Goal: Information Seeking & Learning: Learn about a topic

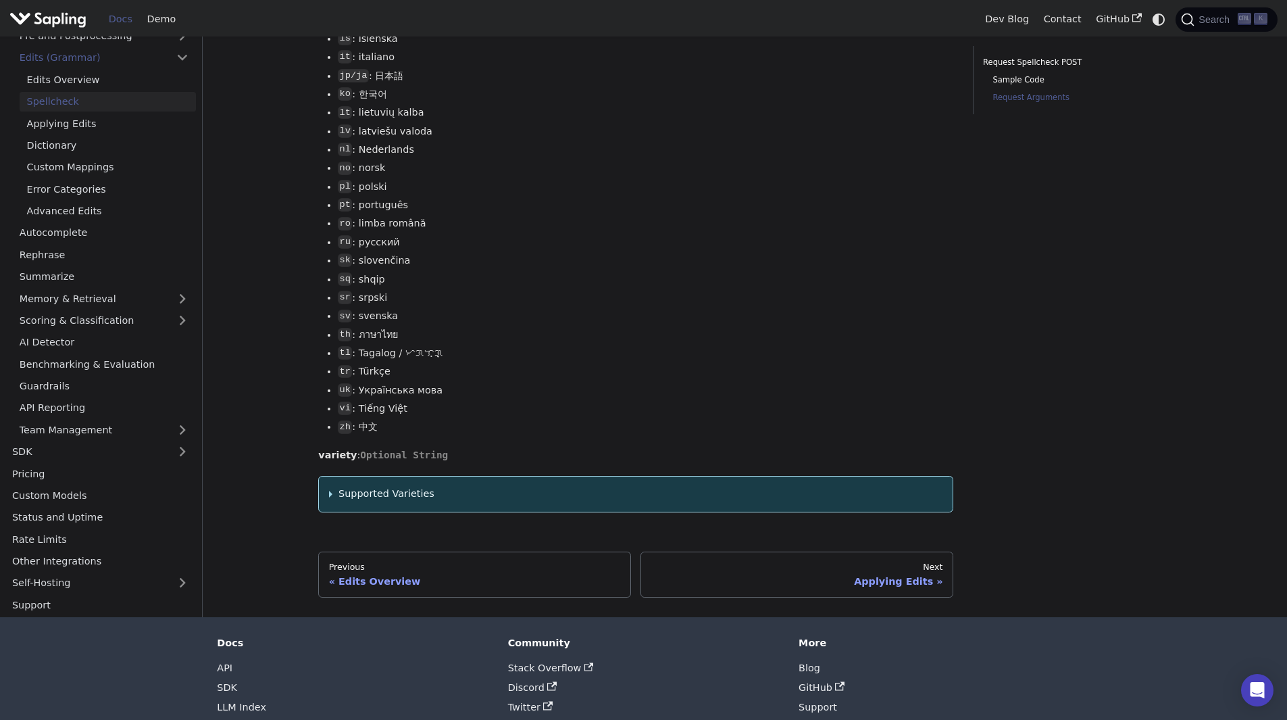
scroll to position [1815, 0]
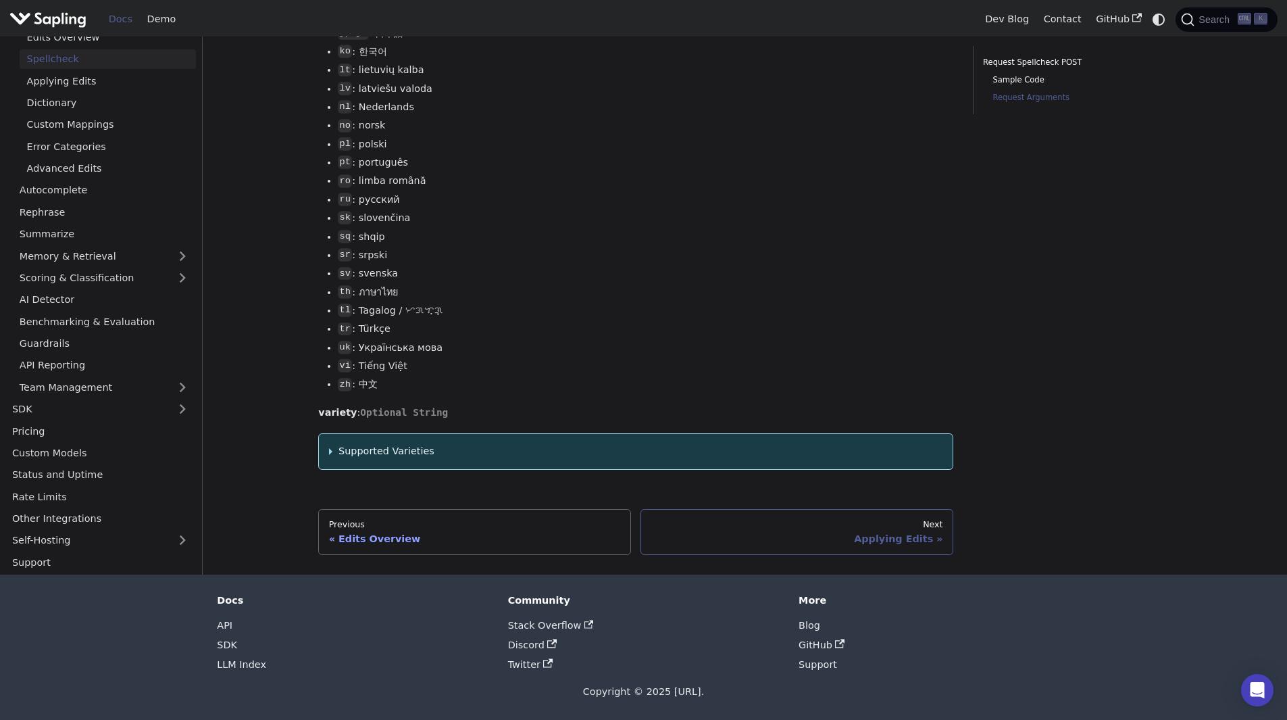
click at [910, 544] on div "Applying Edits" at bounding box center [797, 538] width 292 height 12
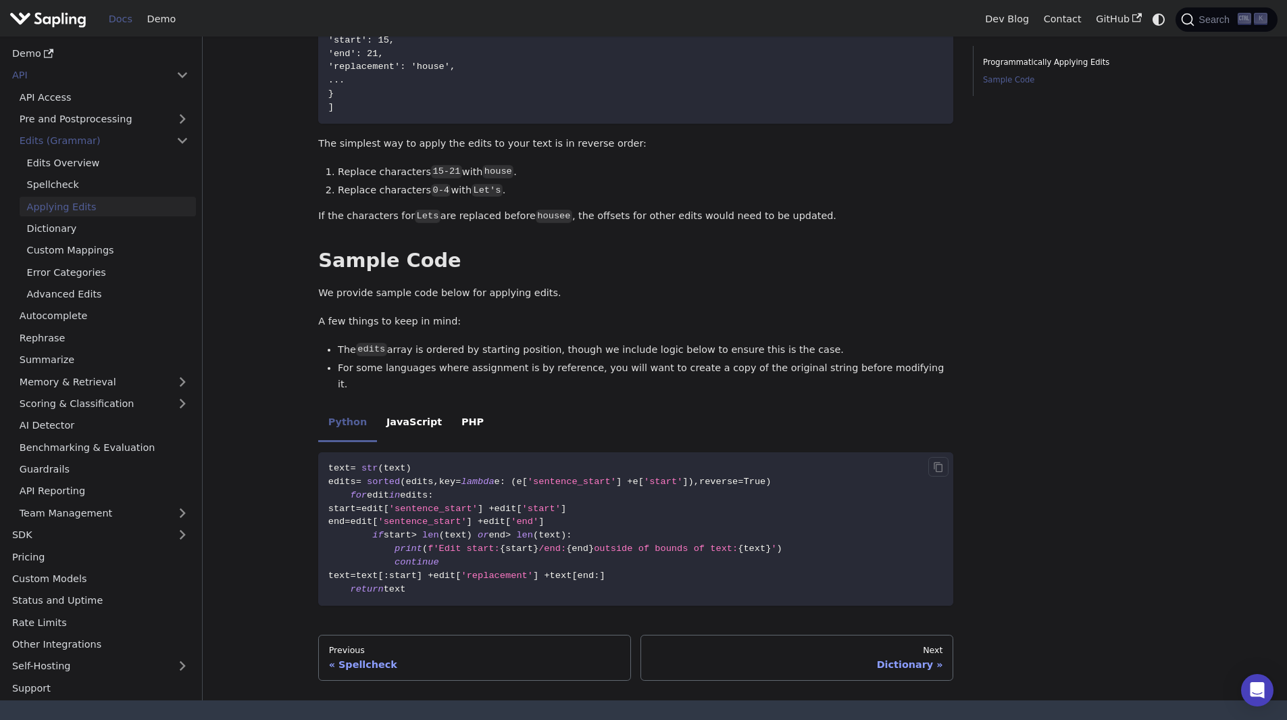
scroll to position [494, 0]
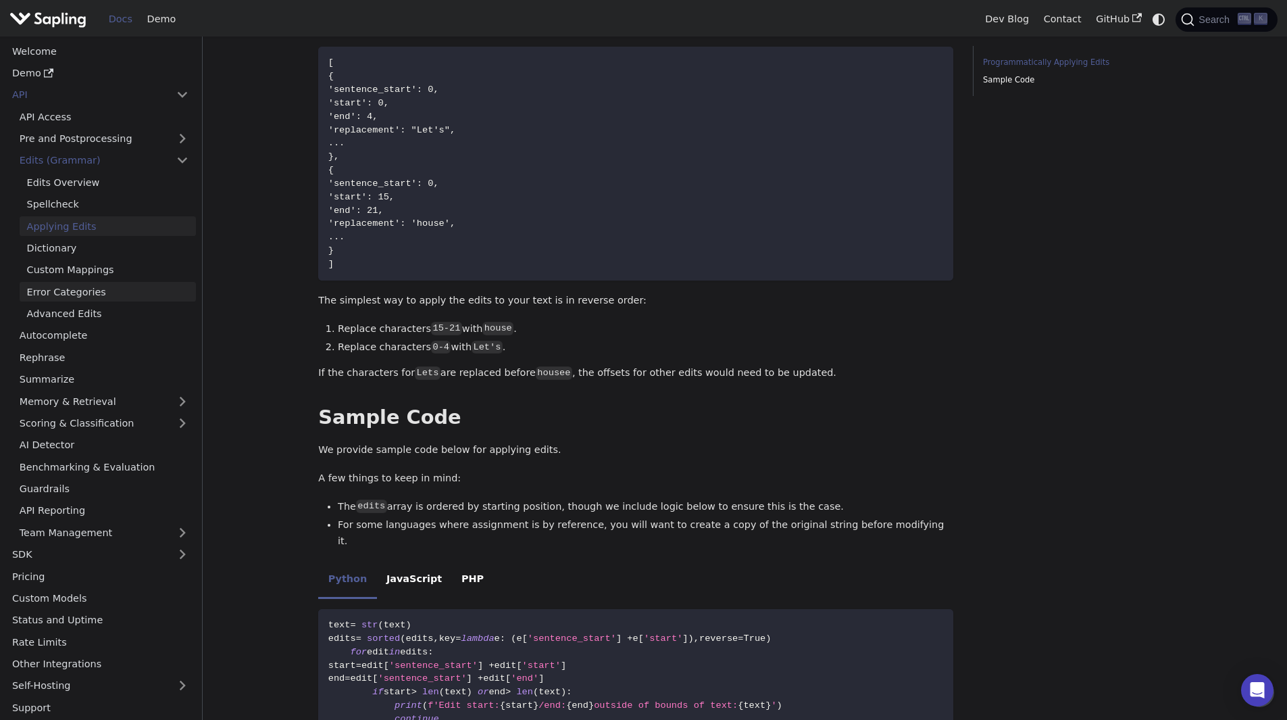
click at [64, 295] on link "Error Categories" at bounding box center [108, 292] width 176 height 20
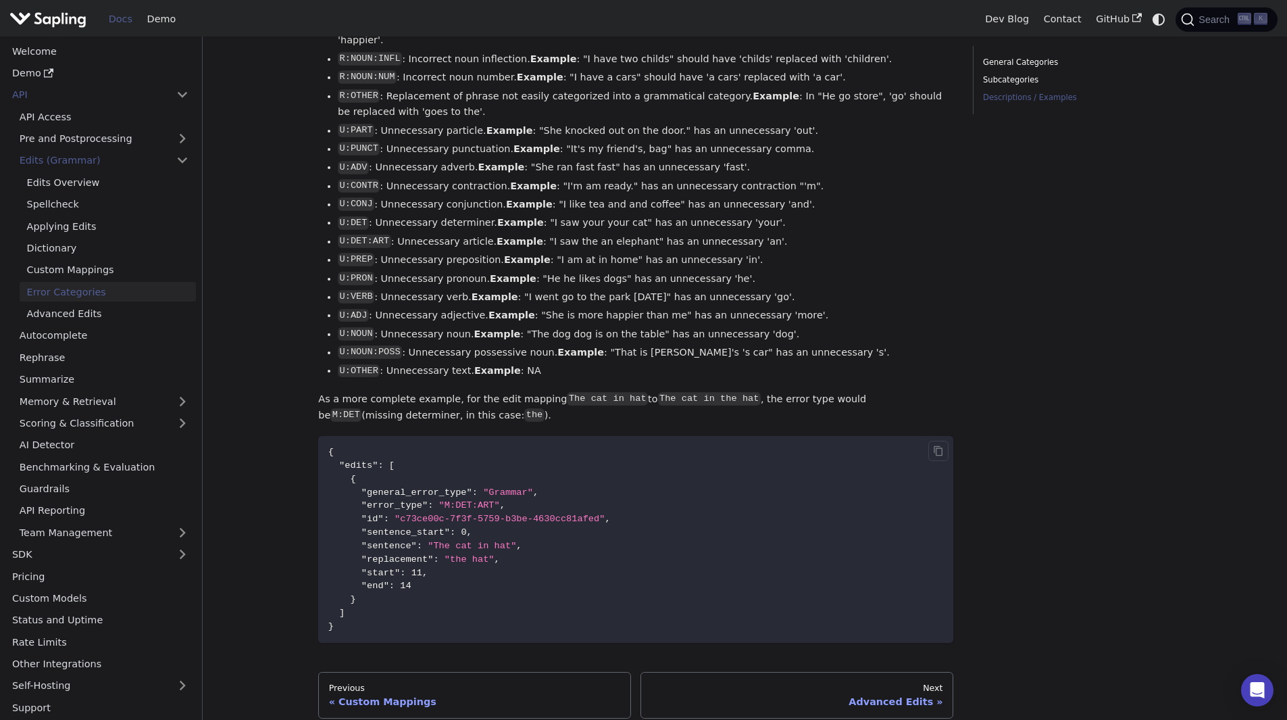
scroll to position [1757, 0]
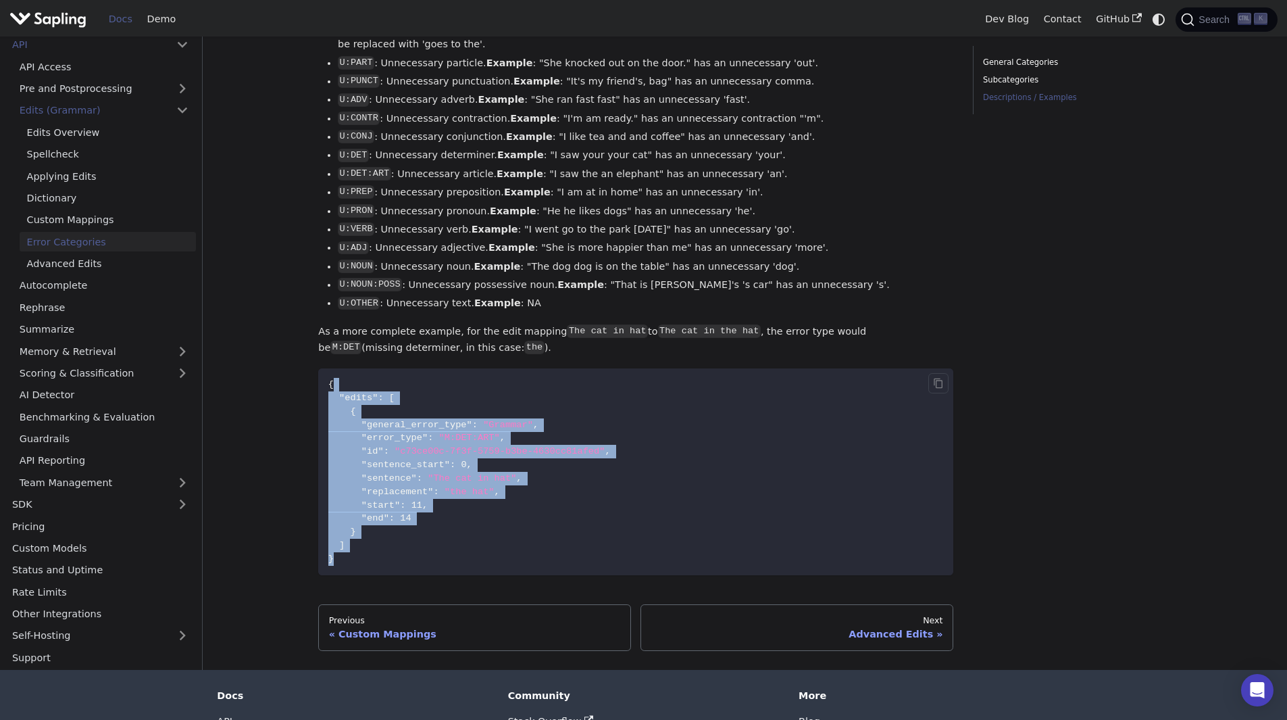
drag, startPoint x: 448, startPoint y: 560, endPoint x: 469, endPoint y: 403, distance: 158.2
click at [469, 403] on code "{ "edits" : [ { "general_error_type" : "Grammar" , "error_type" : "M:DET:ART" ,…" at bounding box center [635, 471] width 635 height 207
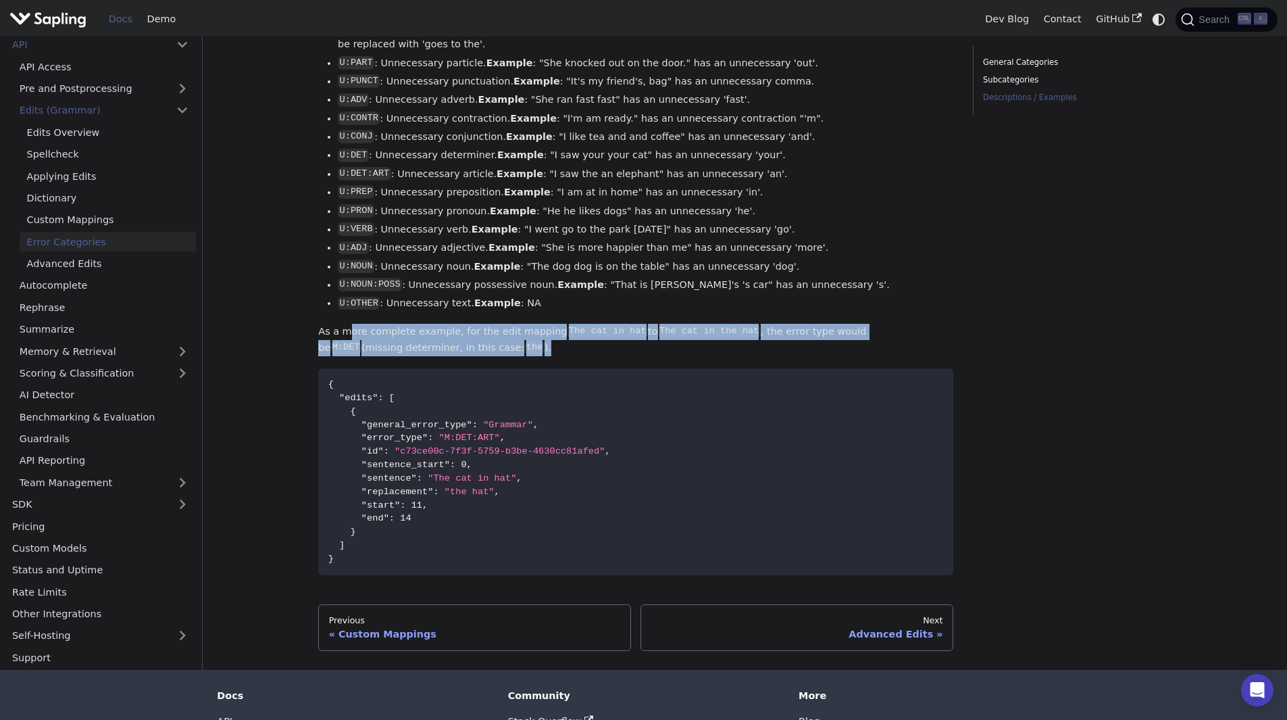
drag, startPoint x: 413, startPoint y: 362, endPoint x: 350, endPoint y: 336, distance: 67.9
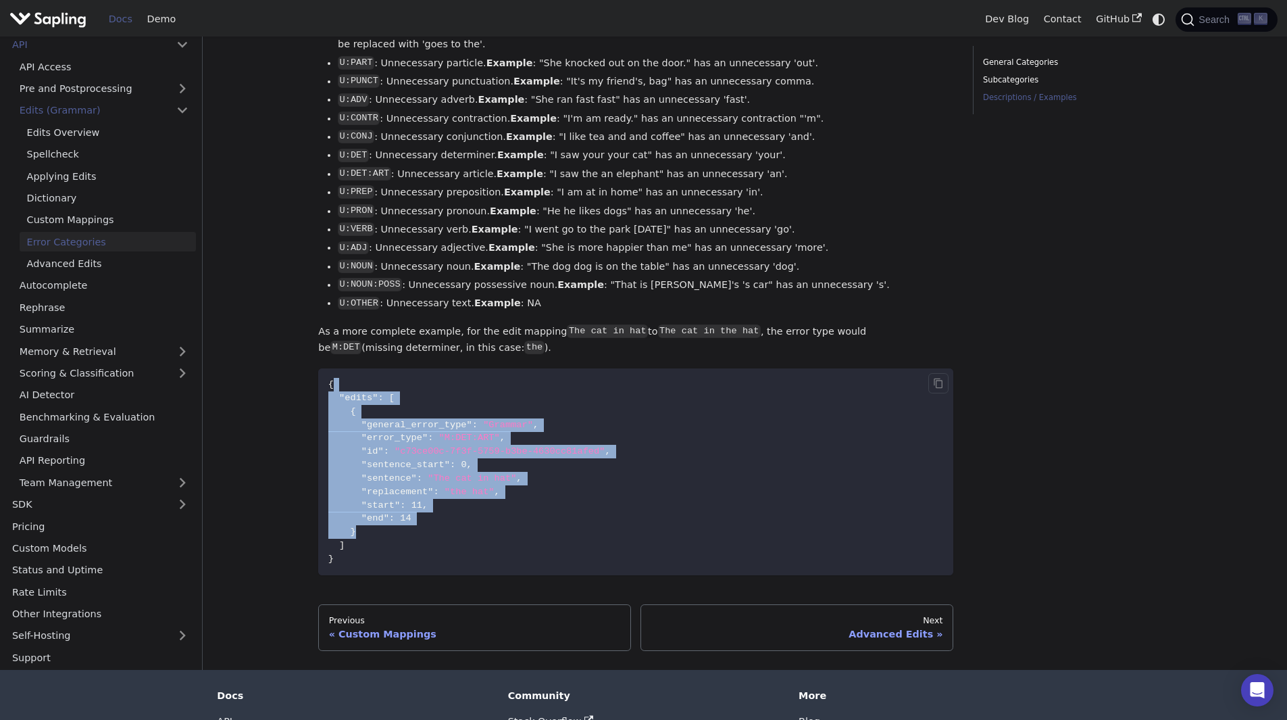
drag, startPoint x: 520, startPoint y: 551, endPoint x: 488, endPoint y: 393, distance: 161.3
click at [488, 393] on code "{ "edits" : [ { "general_error_type" : "Grammar" , "error_type" : "M:DET:ART" ,…" at bounding box center [635, 471] width 635 height 207
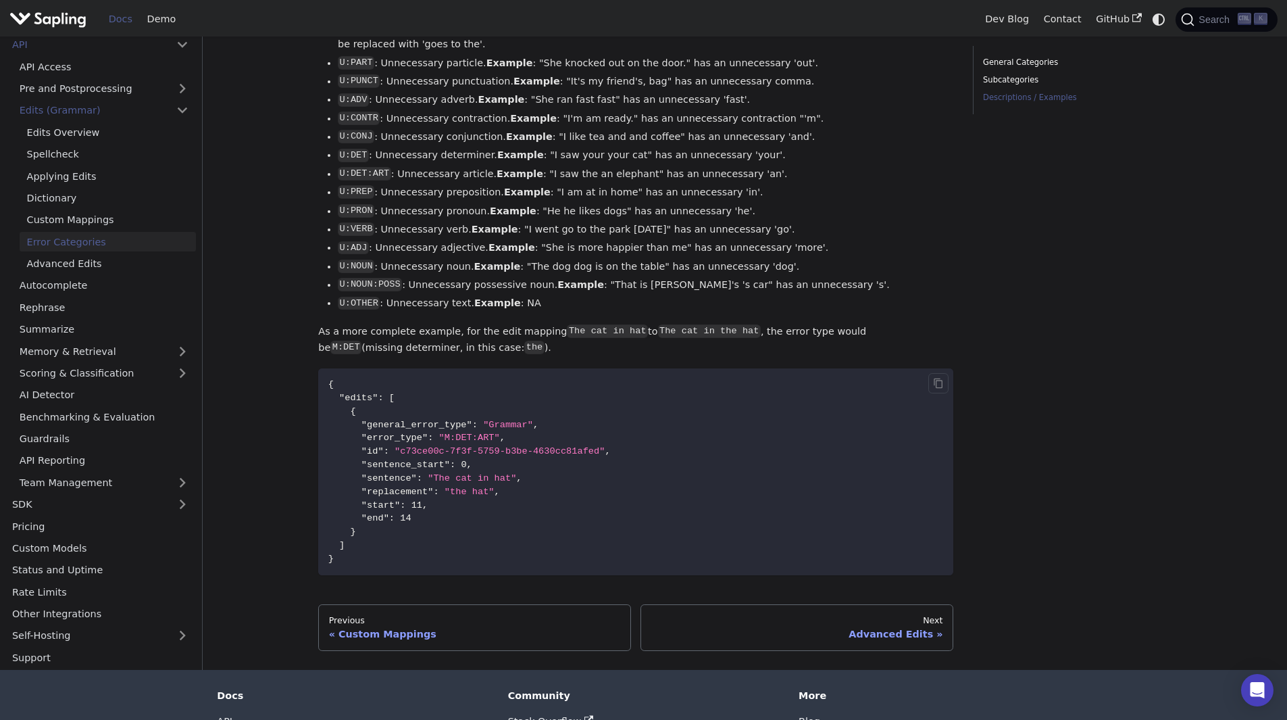
click at [493, 447] on code "{ "edits" : [ { "general_error_type" : "Grammar" , "error_type" : "M:DET:ART" ,…" at bounding box center [635, 471] width 635 height 207
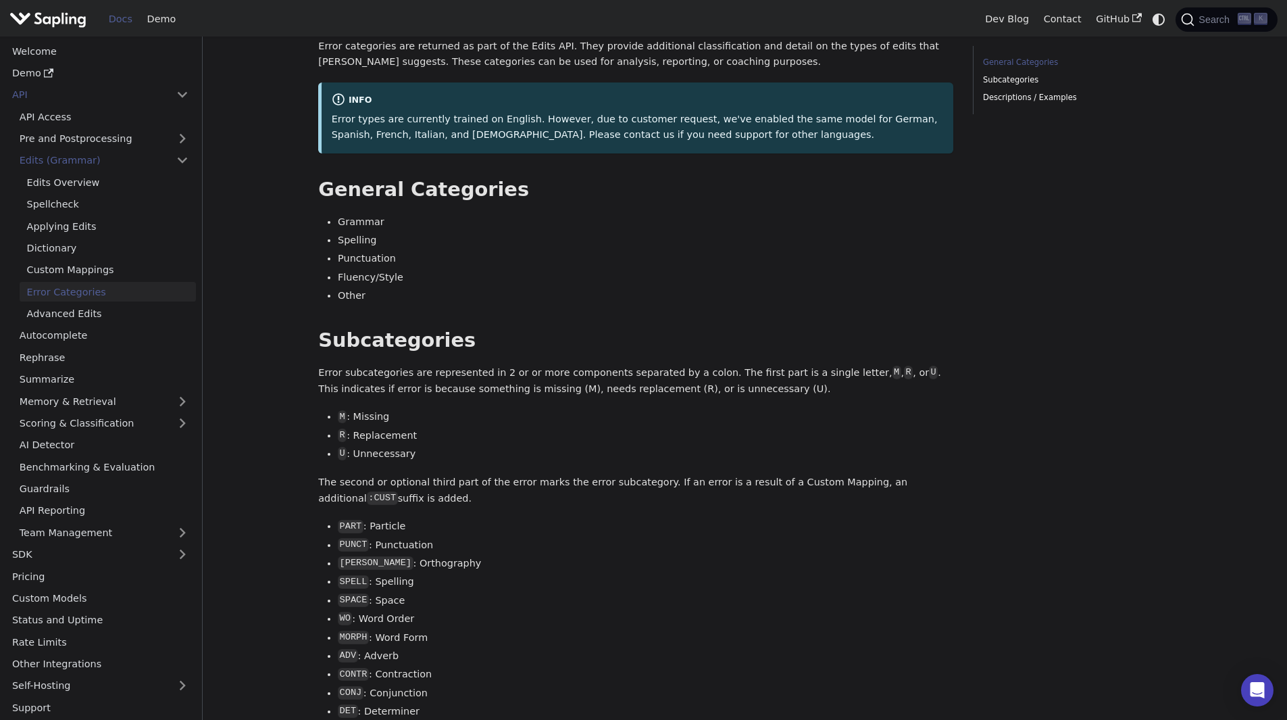
scroll to position [0, 0]
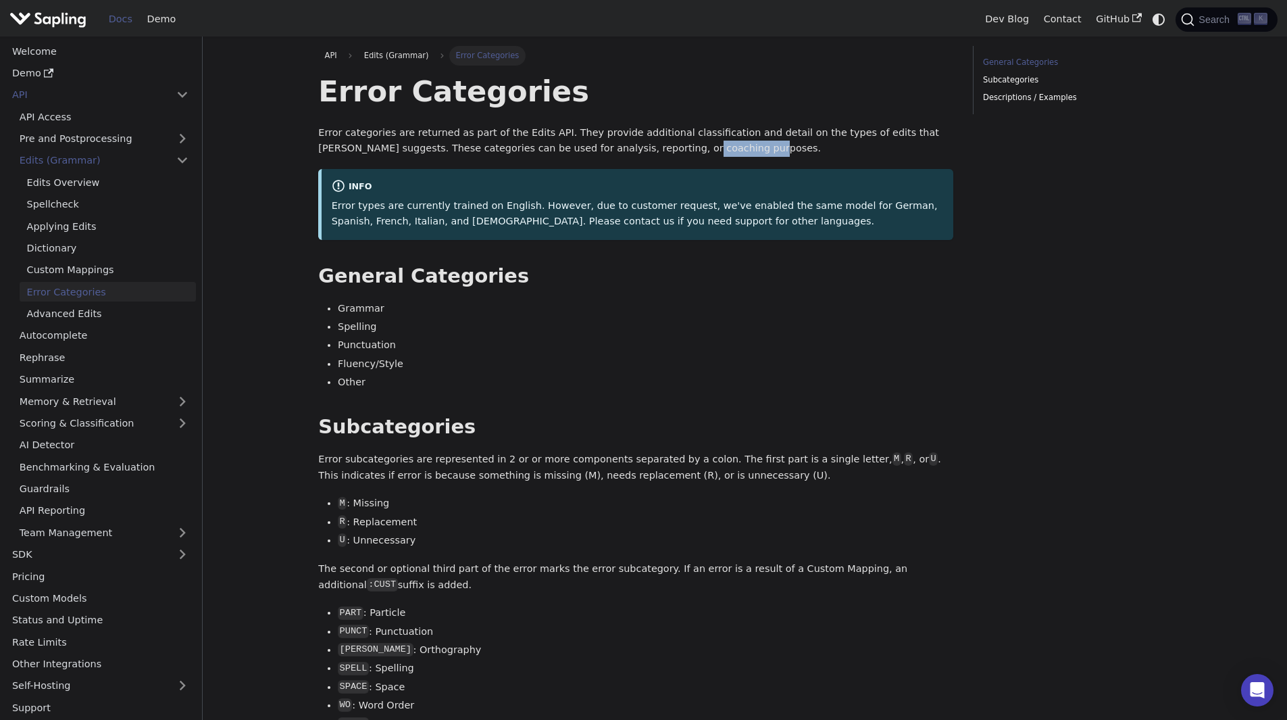
drag, startPoint x: 646, startPoint y: 139, endPoint x: 578, endPoint y: 146, distance: 68.6
click at [578, 146] on p "Error categories are returned as part of the Edits API. They provide additional…" at bounding box center [635, 141] width 635 height 32
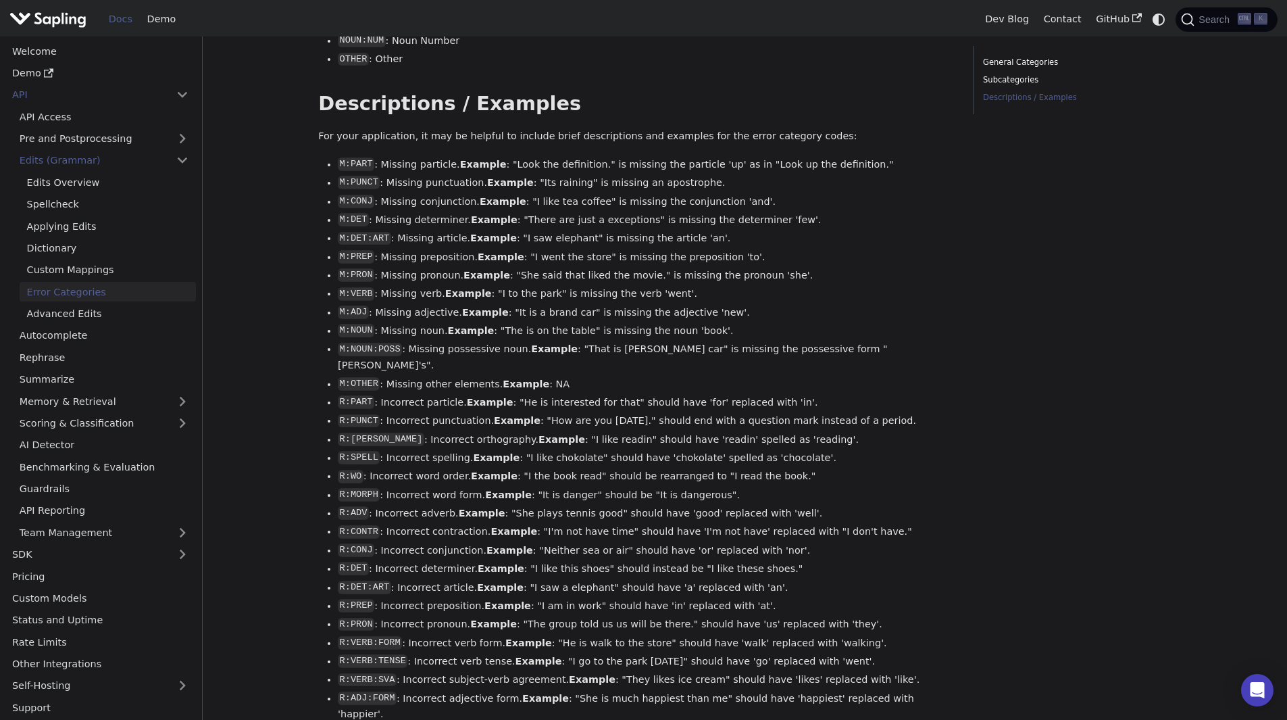
scroll to position [1081, 0]
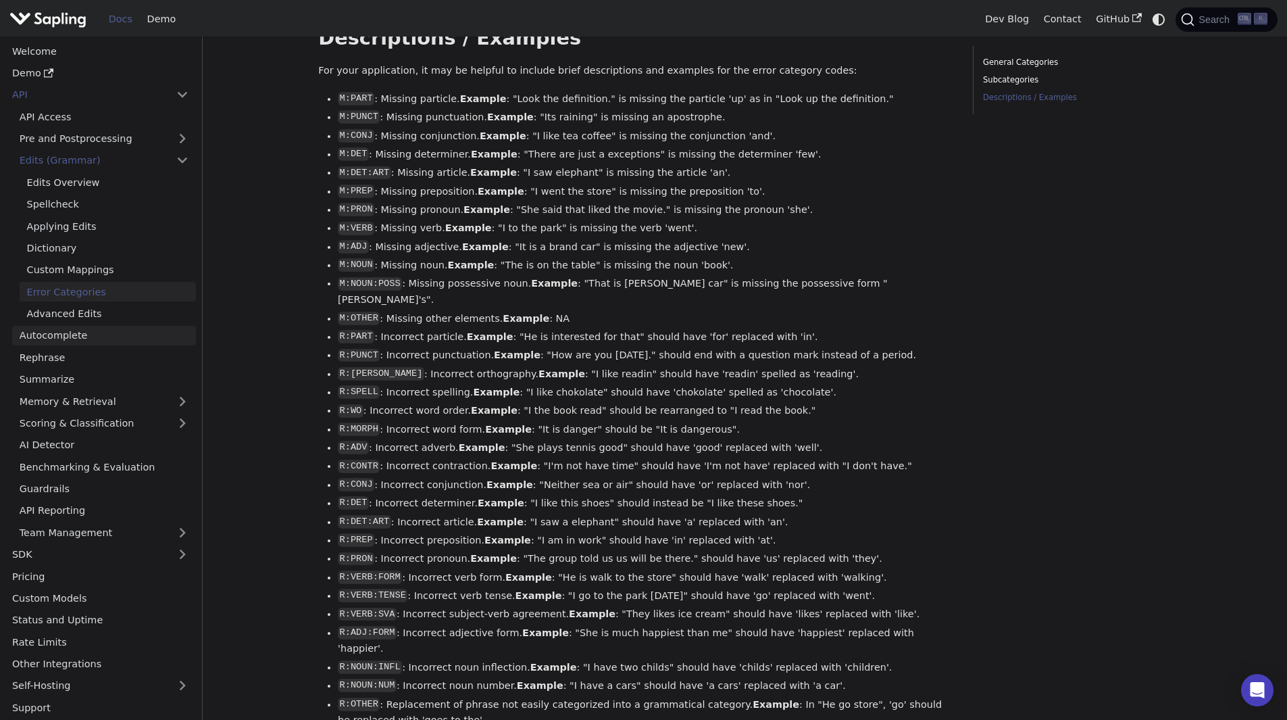
click at [76, 332] on link "Autocomplete" at bounding box center [104, 336] width 184 height 20
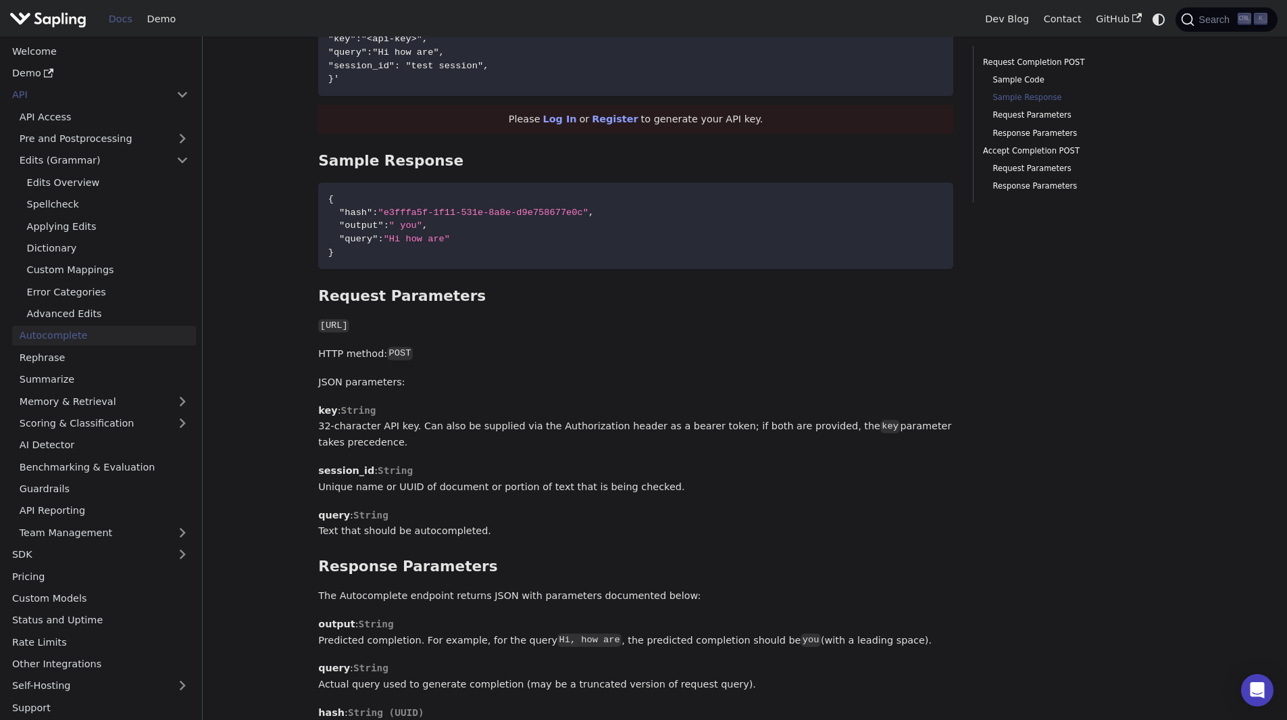
scroll to position [541, 0]
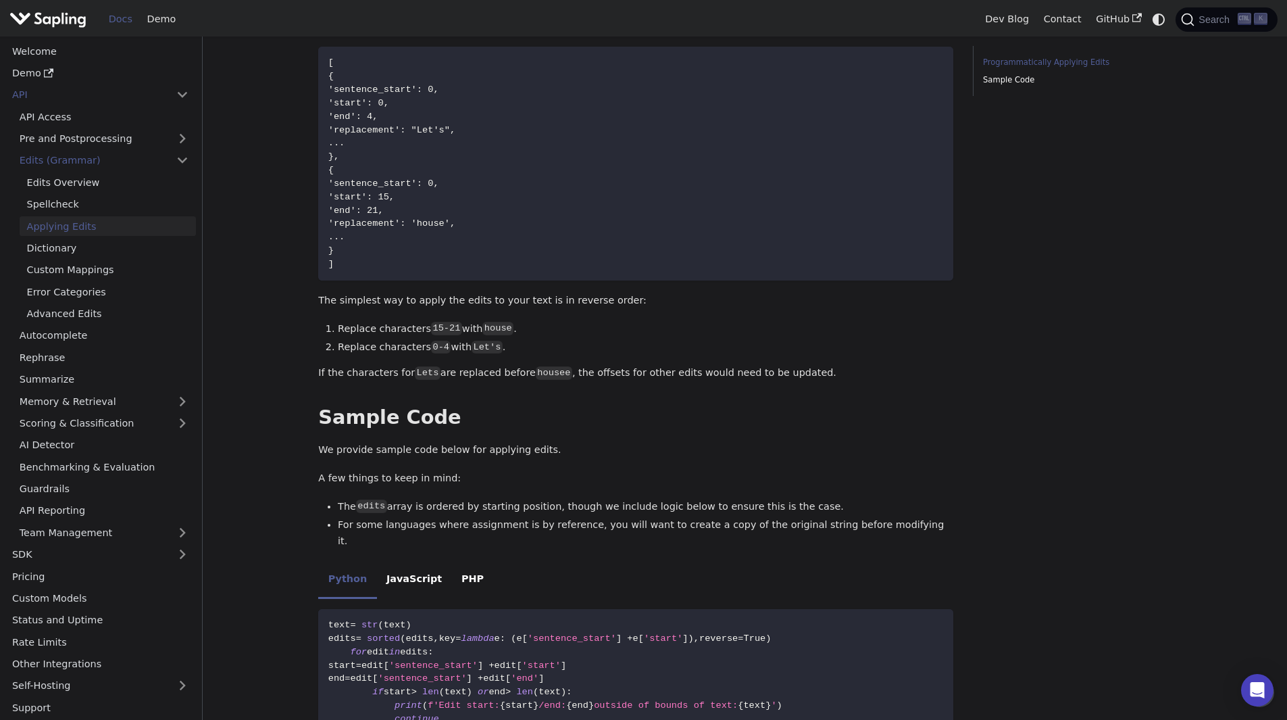
scroll to position [1777, 0]
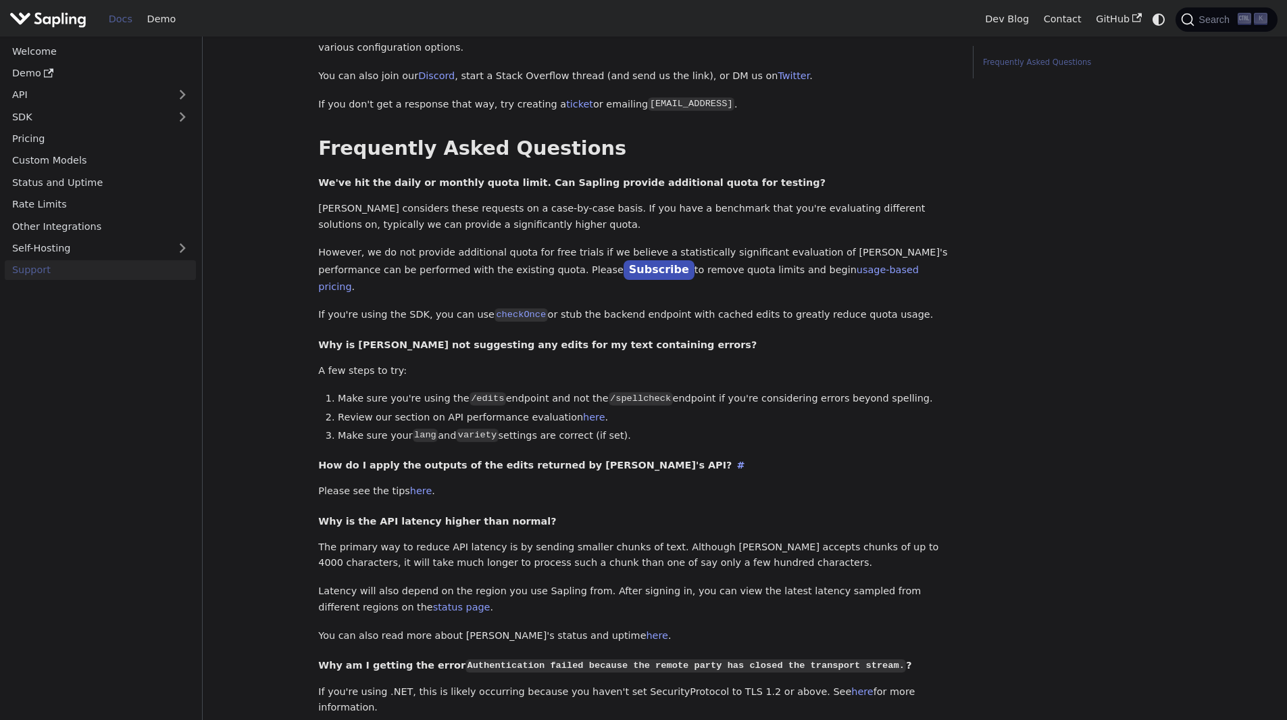
scroll to position [203, 0]
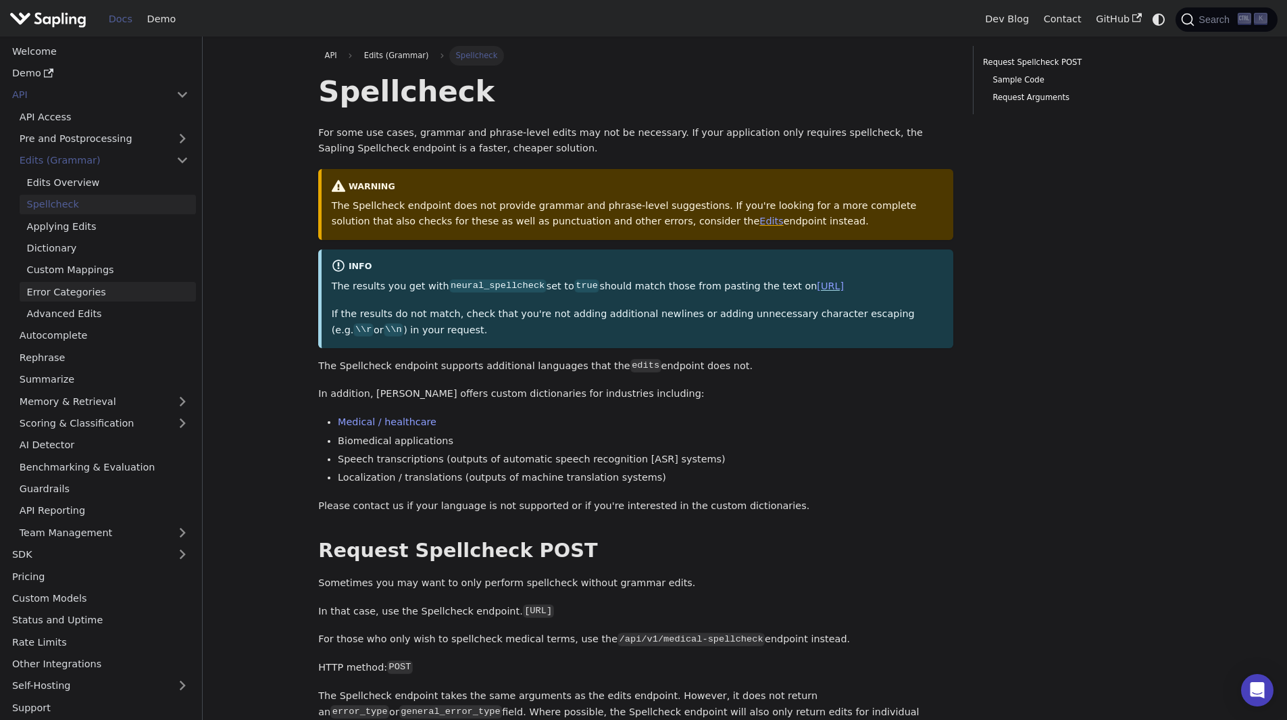
click at [84, 286] on link "Error Categories" at bounding box center [108, 292] width 176 height 20
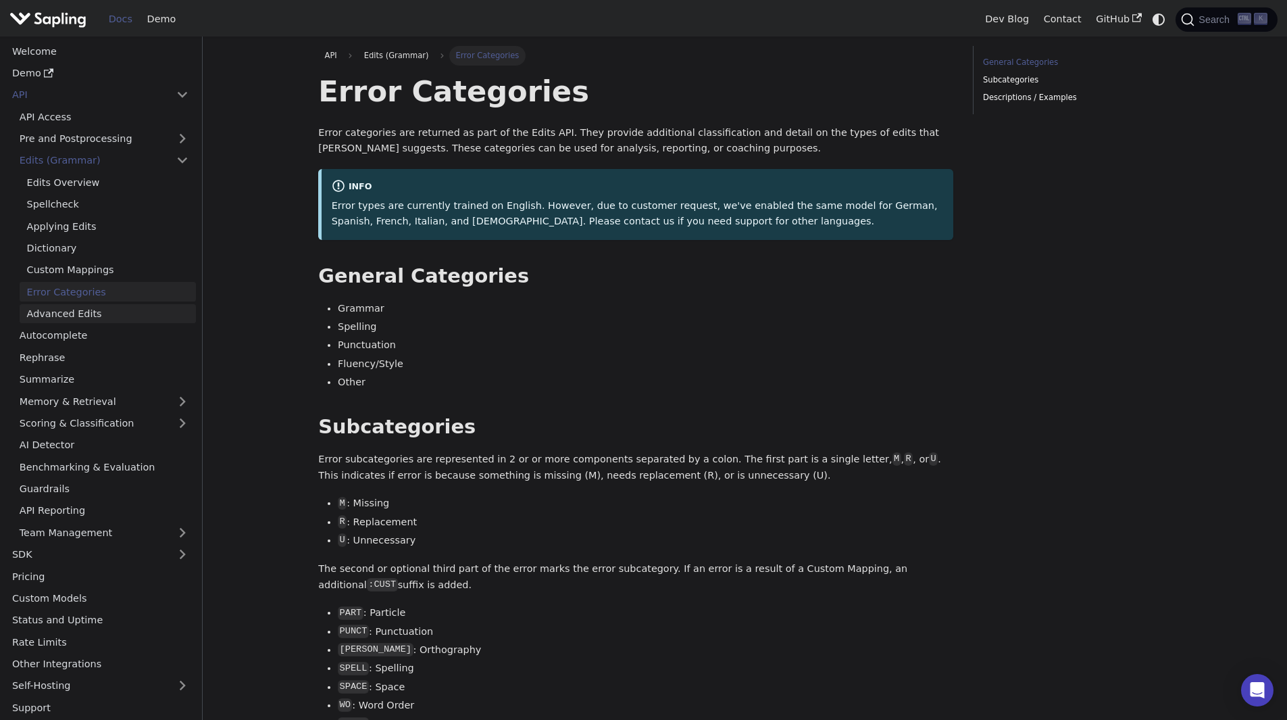
click at [81, 311] on link "Advanced Edits" at bounding box center [108, 314] width 176 height 20
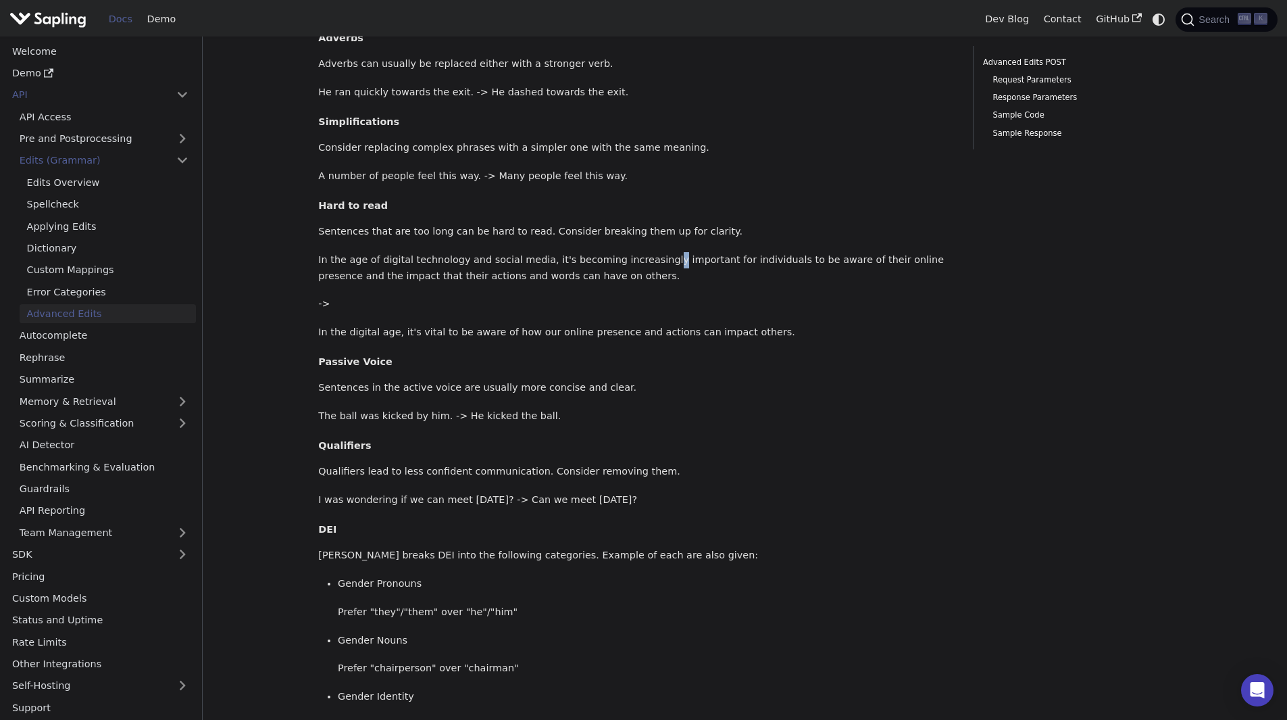
scroll to position [203, 0]
click at [57, 554] on link "SDK" at bounding box center [87, 555] width 164 height 20
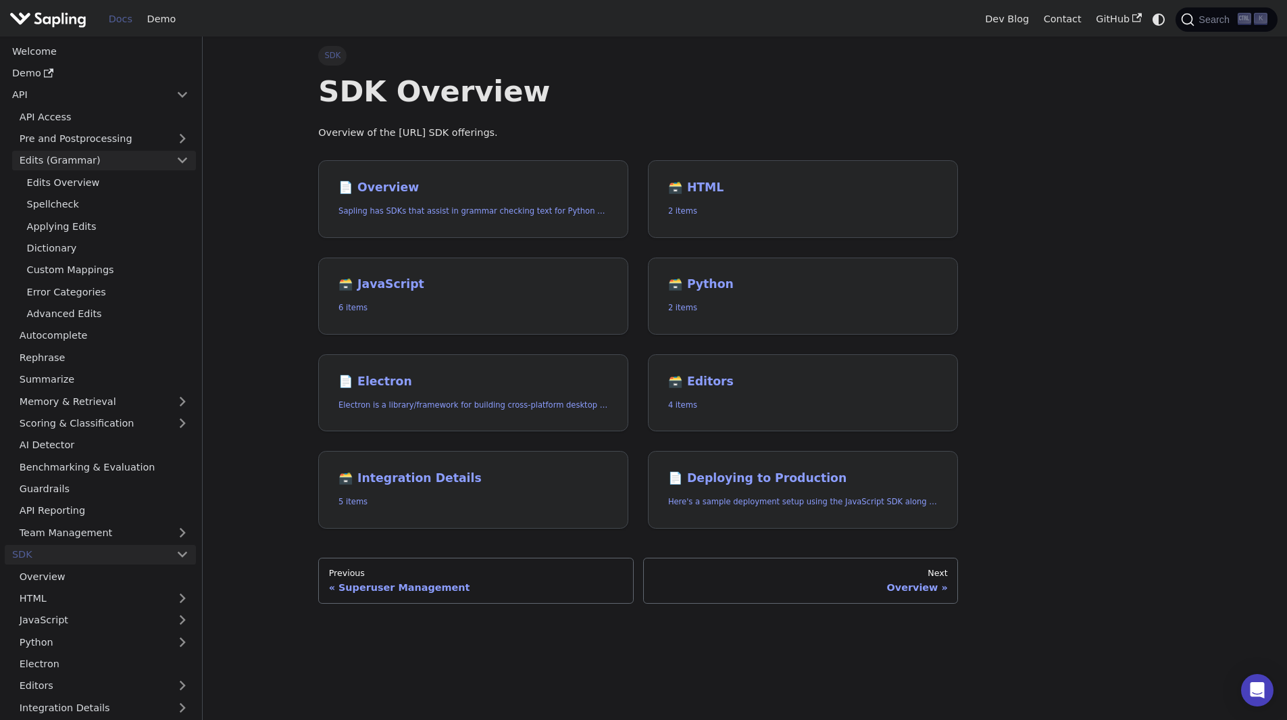
click at [132, 159] on link "Edits (Grammar)" at bounding box center [104, 161] width 184 height 20
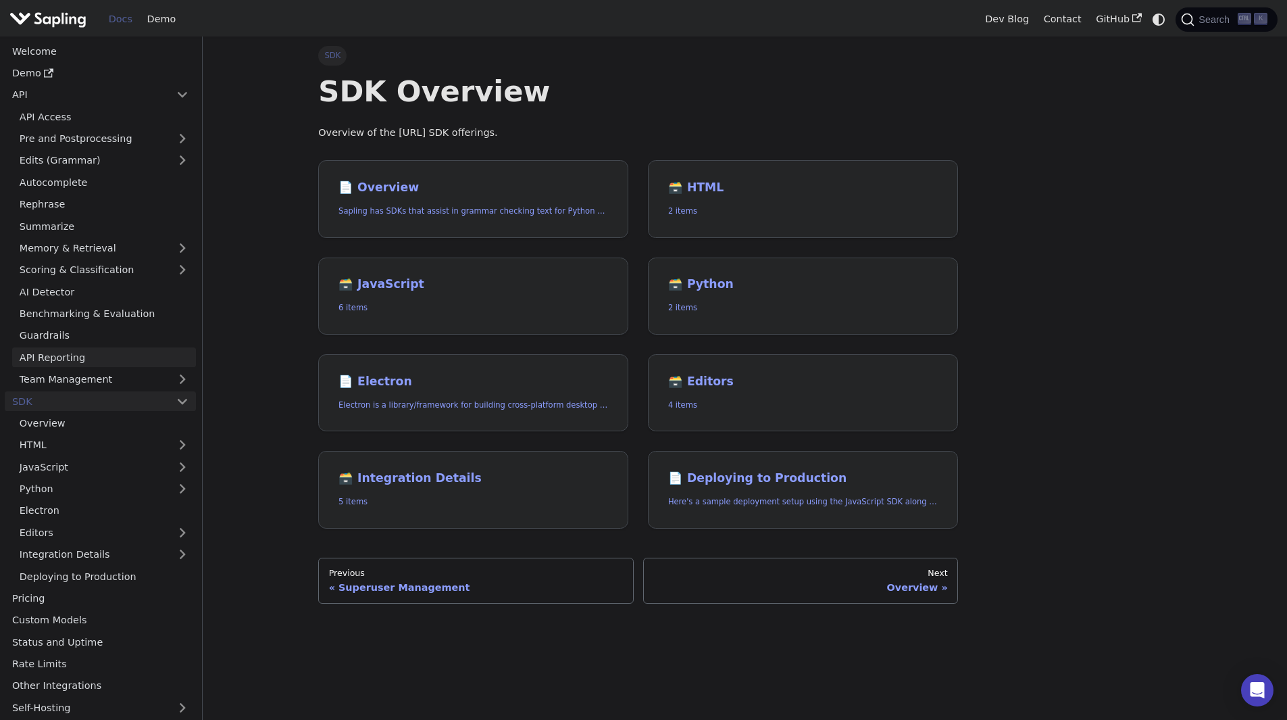
click at [80, 354] on link "API Reporting" at bounding box center [104, 357] width 184 height 20
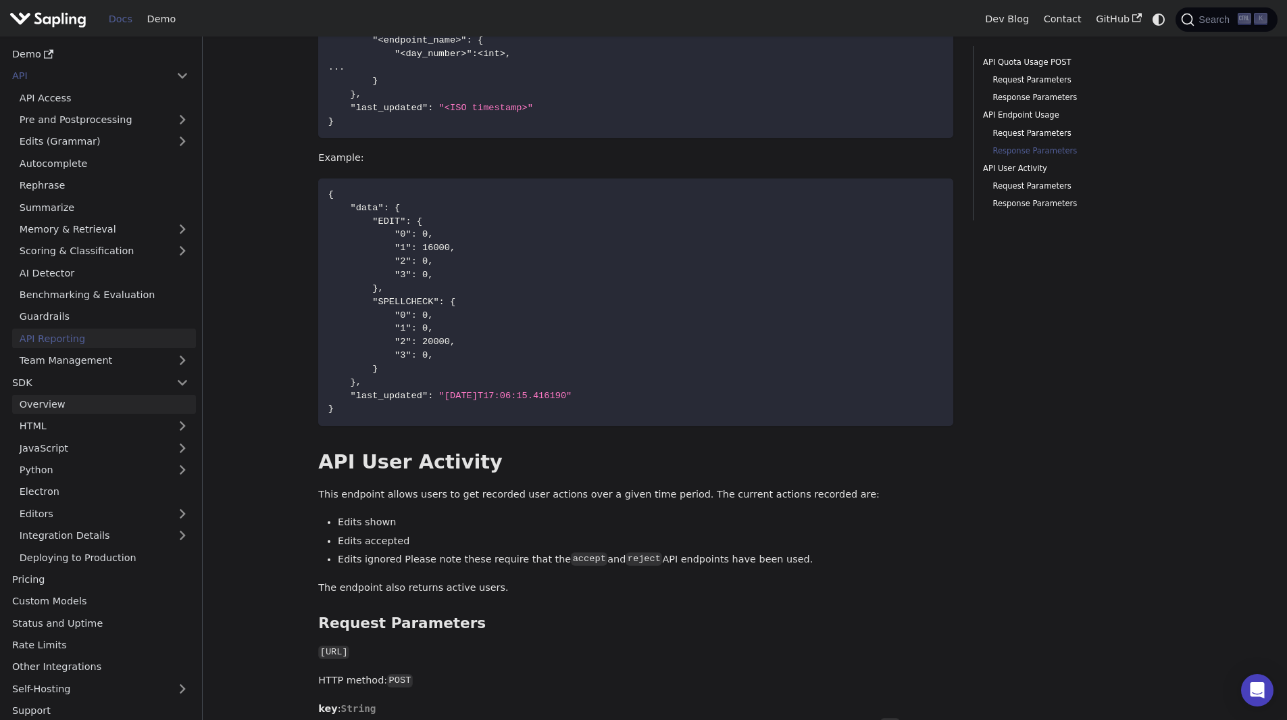
scroll to position [24, 0]
